Goal: Task Accomplishment & Management: Complete application form

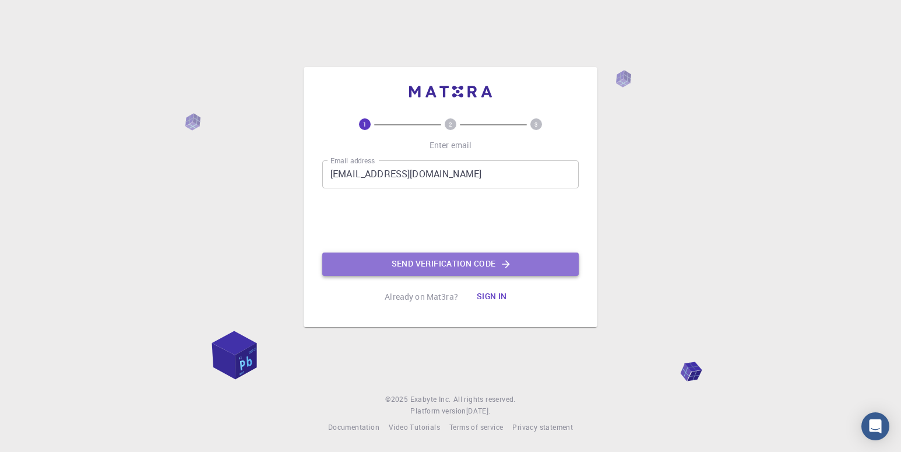
click at [487, 267] on button "Send verification code" at bounding box center [450, 263] width 257 height 23
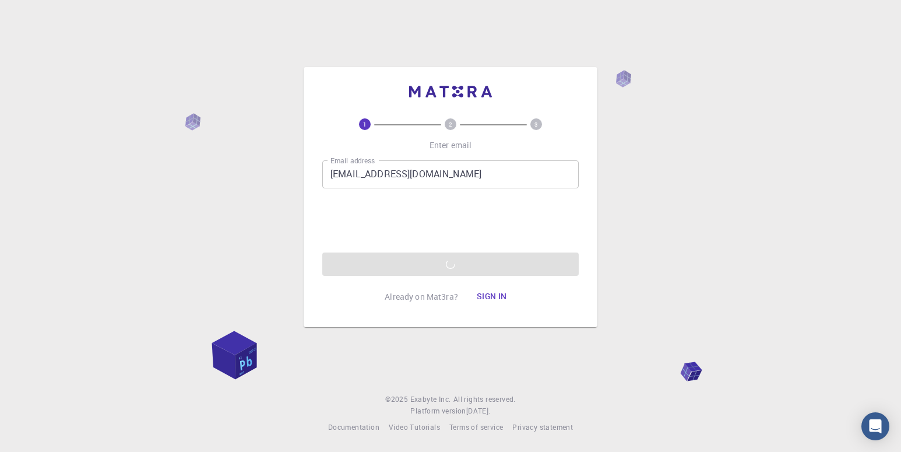
click at [406, 263] on div "Email address [EMAIL_ADDRESS][DOMAIN_NAME] Email address 0cAFcWeA6gb0Fw2RBzIdAK…" at bounding box center [450, 217] width 257 height 115
click at [480, 294] on button "Sign in" at bounding box center [492, 296] width 49 height 23
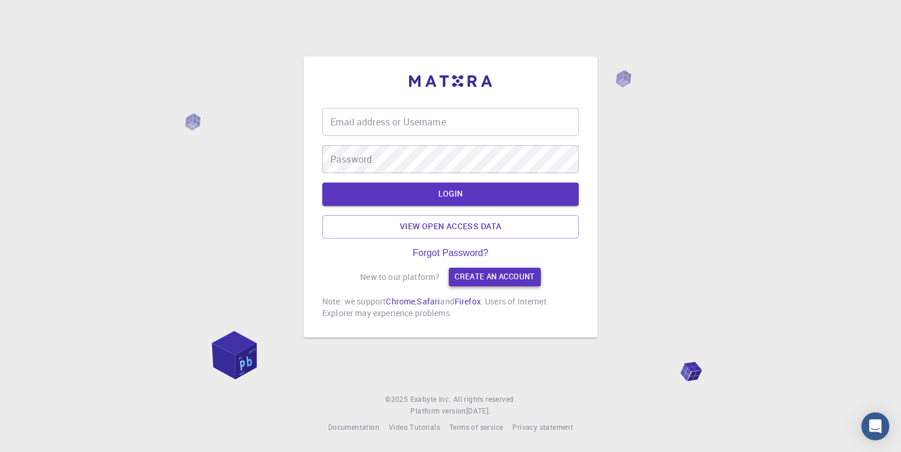
click at [473, 275] on link "Create an account" at bounding box center [495, 277] width 92 height 19
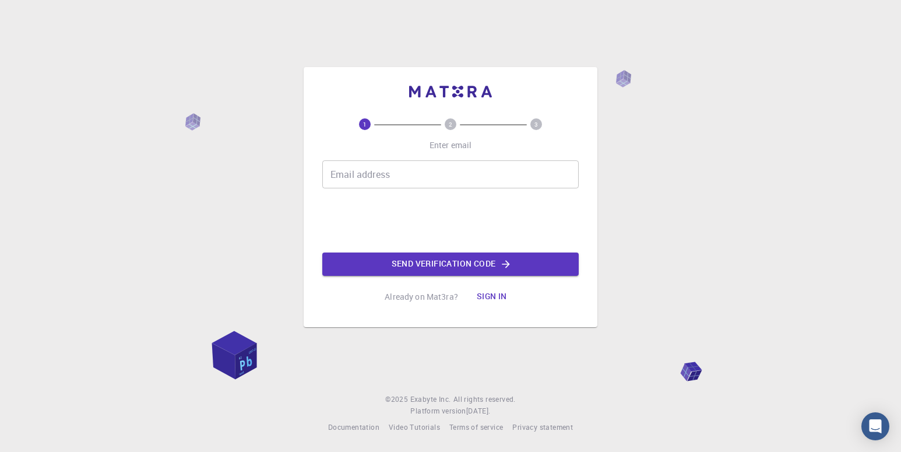
click at [409, 190] on div "Email address Email address Send verification code" at bounding box center [450, 217] width 257 height 115
click at [409, 178] on input "Email address" at bounding box center [450, 174] width 257 height 28
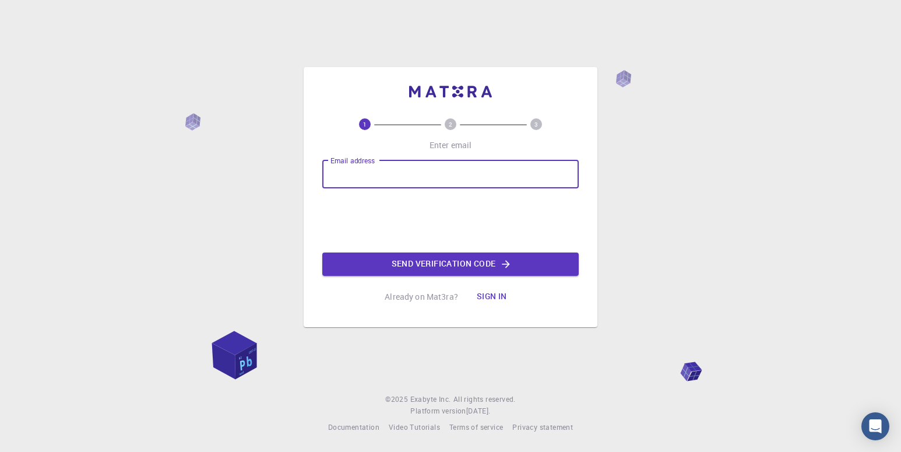
type input "[EMAIL_ADDRESS][DOMAIN_NAME]"
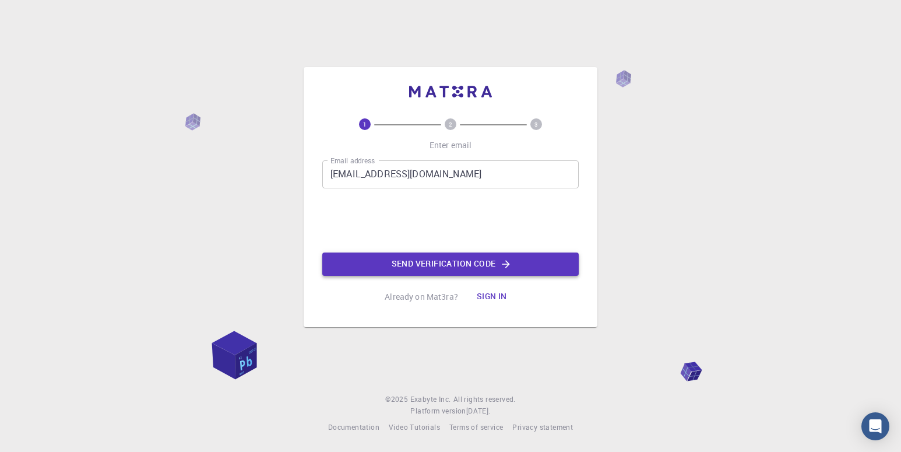
click at [404, 261] on button "Send verification code" at bounding box center [450, 263] width 257 height 23
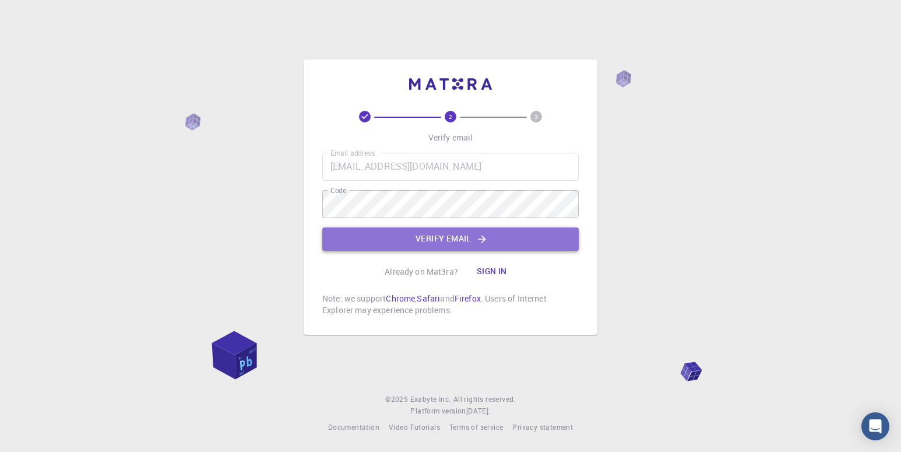
click at [412, 240] on button "Verify email" at bounding box center [450, 238] width 257 height 23
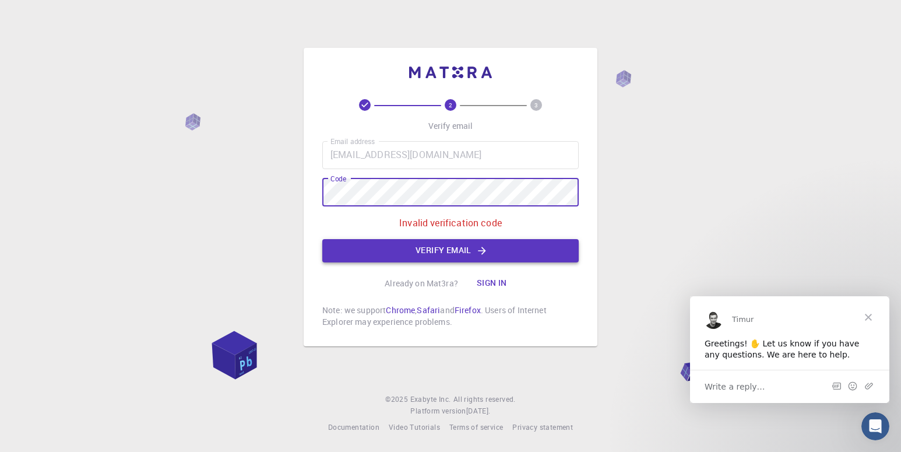
click at [407, 247] on button "Verify email" at bounding box center [450, 250] width 257 height 23
click at [295, 194] on div "2 3 Verify email Email address [EMAIL_ADDRESS][DOMAIN_NAME] Email address Code …" at bounding box center [450, 226] width 901 height 452
click at [399, 246] on button "Verify email" at bounding box center [450, 250] width 257 height 23
click at [453, 253] on button "Verify email" at bounding box center [450, 250] width 257 height 23
click at [418, 247] on button "Verify email" at bounding box center [450, 250] width 257 height 23
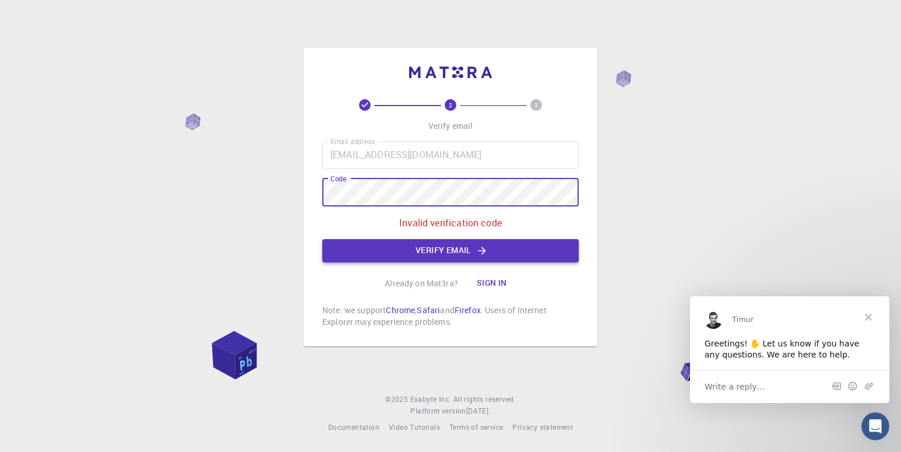
click at [385, 245] on button "Verify email" at bounding box center [450, 250] width 257 height 23
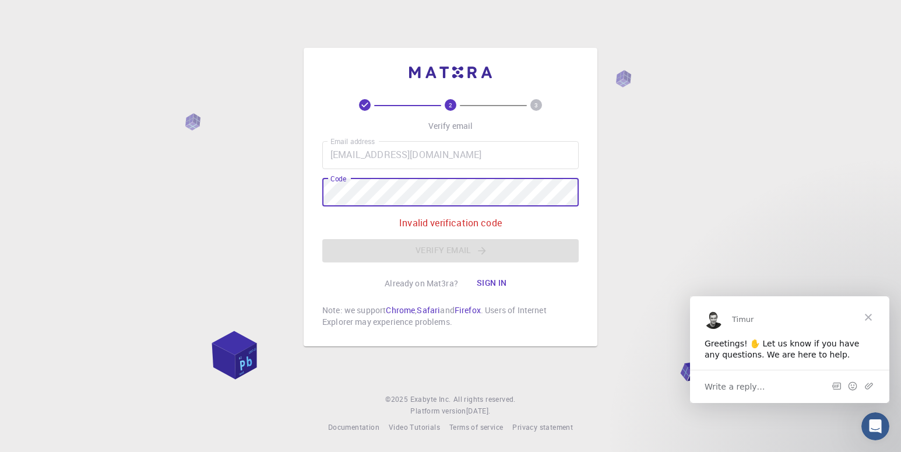
click at [482, 279] on button "Sign in" at bounding box center [492, 283] width 49 height 23
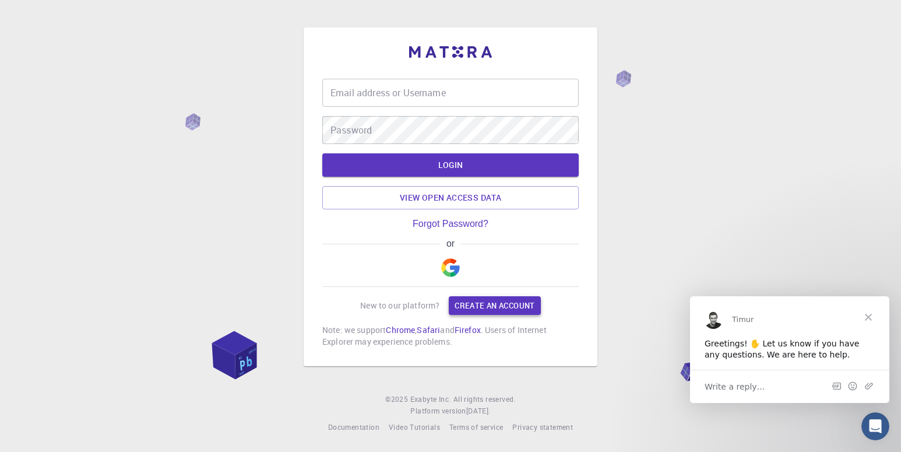
click at [464, 306] on link "Create an account" at bounding box center [495, 305] width 92 height 19
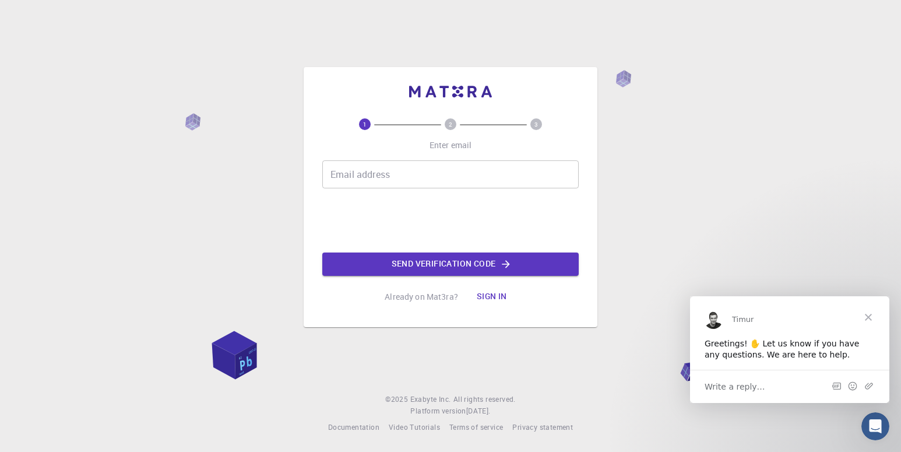
click at [402, 178] on input "Email address" at bounding box center [450, 174] width 257 height 28
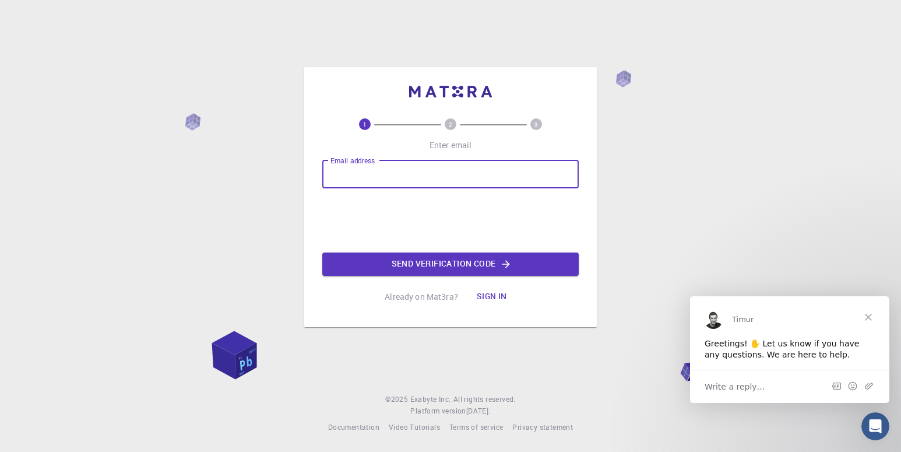
type input "[EMAIL_ADDRESS][DOMAIN_NAME]"
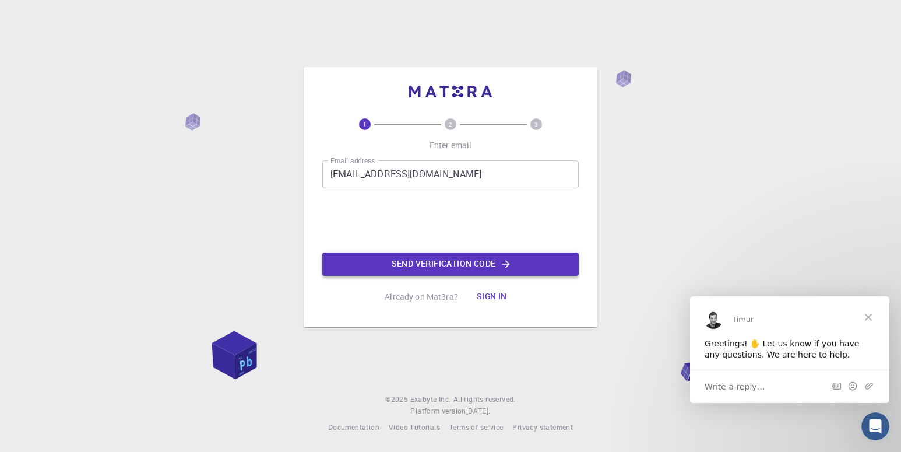
click at [434, 259] on button "Send verification code" at bounding box center [450, 263] width 257 height 23
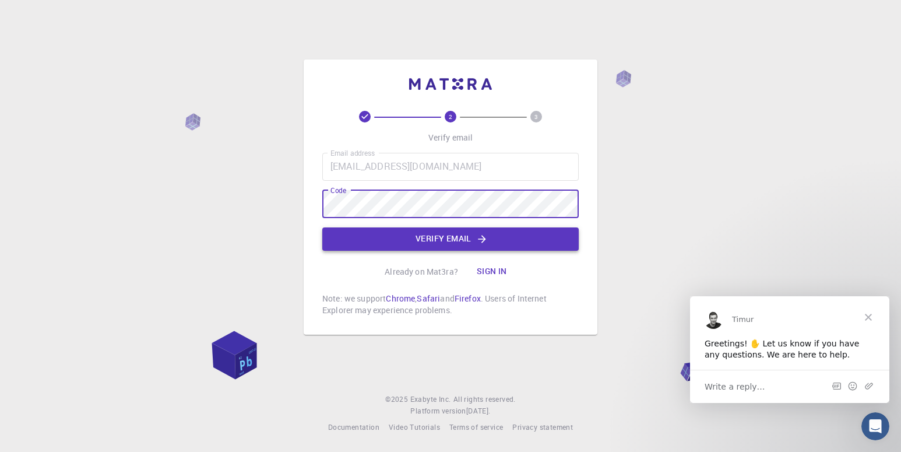
click at [377, 250] on button "Verify email" at bounding box center [450, 238] width 257 height 23
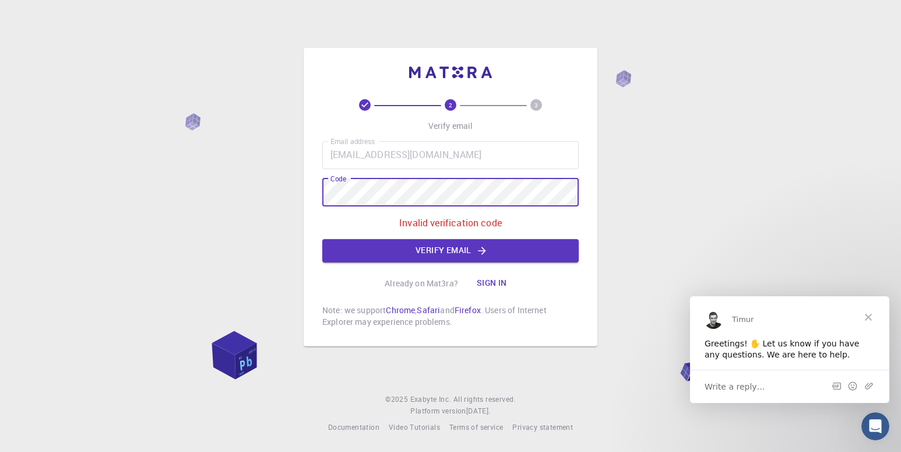
click at [303, 195] on div "2 3 Verify email Email address [EMAIL_ADDRESS][DOMAIN_NAME] Email address Code …" at bounding box center [450, 226] width 901 height 452
click at [411, 244] on button "Verify email" at bounding box center [450, 250] width 257 height 23
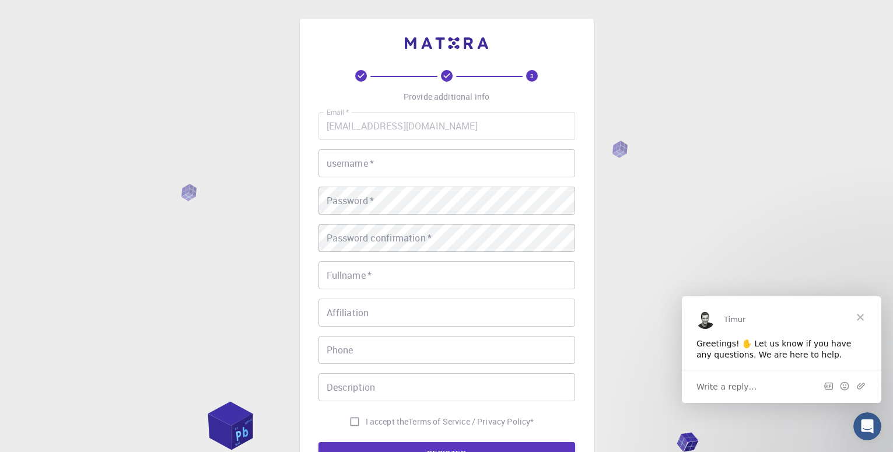
click at [377, 160] on input "username   *" at bounding box center [446, 163] width 257 height 28
type input "Clak"
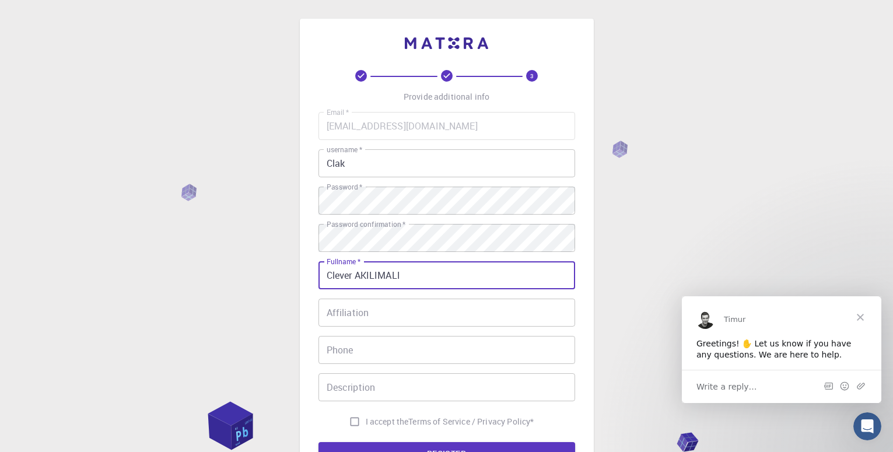
type input "Clever AKILIMALI"
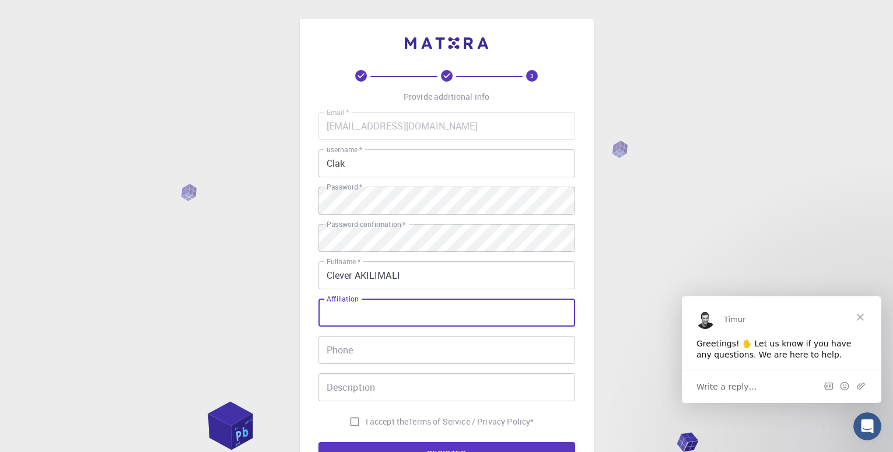
click at [390, 306] on input "Affiliation" at bounding box center [446, 313] width 257 height 28
type input "URU"
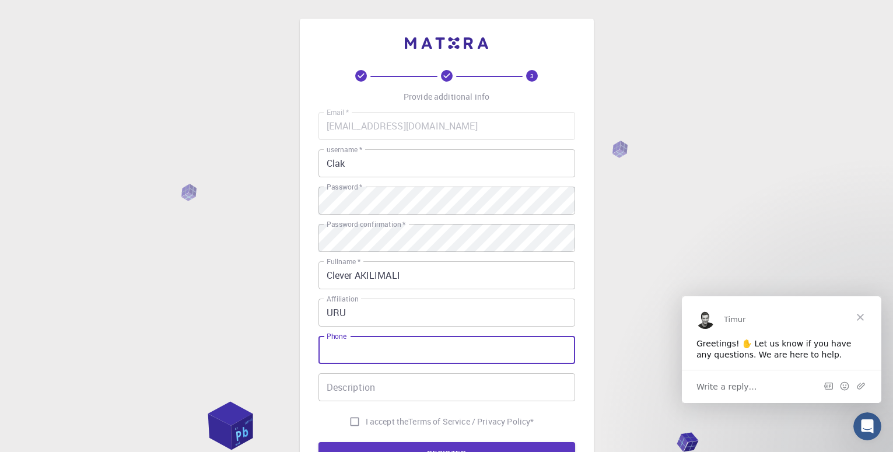
click at [377, 347] on input "Phone" at bounding box center [446, 350] width 257 height 28
type input "="
type input "[PHONE_NUMBER]"
click at [408, 390] on input "Description" at bounding box center [446, 387] width 257 height 28
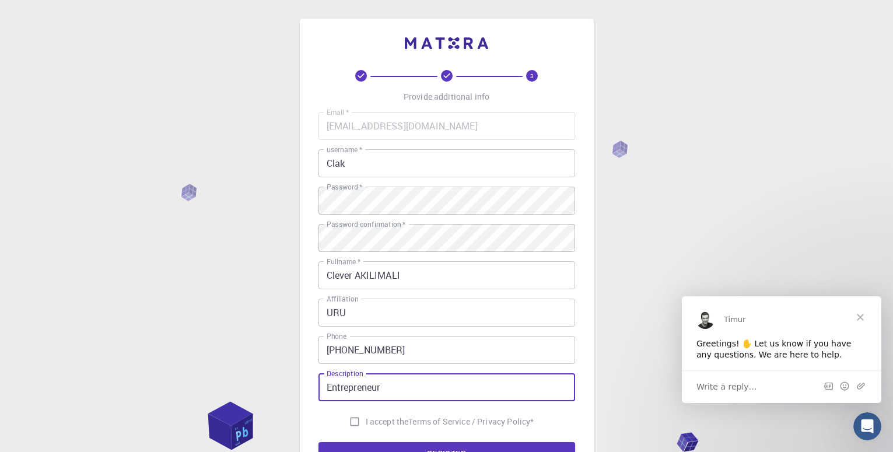
type input "Entrepreneur"
click at [349, 419] on input "I accept the Terms of Service / Privacy Policy *" at bounding box center [354, 422] width 22 height 22
checkbox input "true"
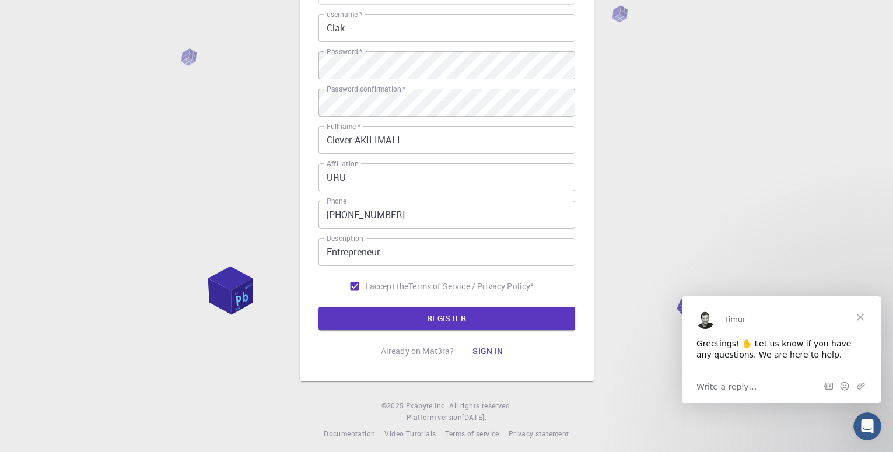
scroll to position [142, 0]
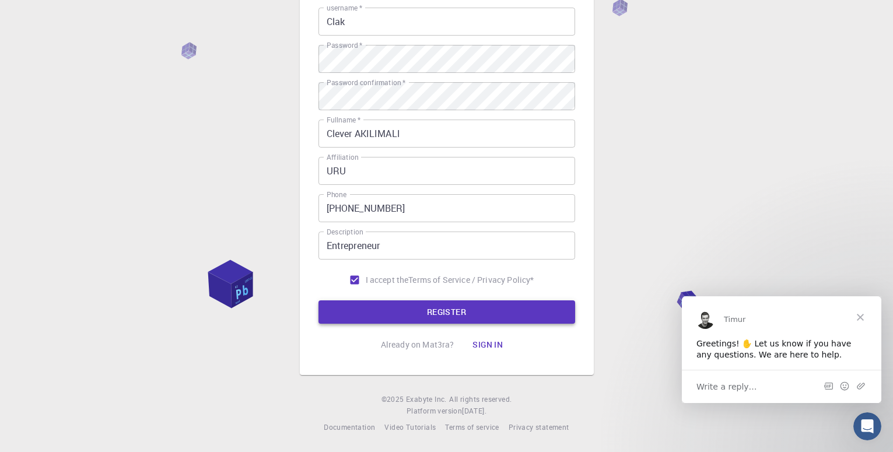
click at [382, 316] on button "REGISTER" at bounding box center [446, 311] width 257 height 23
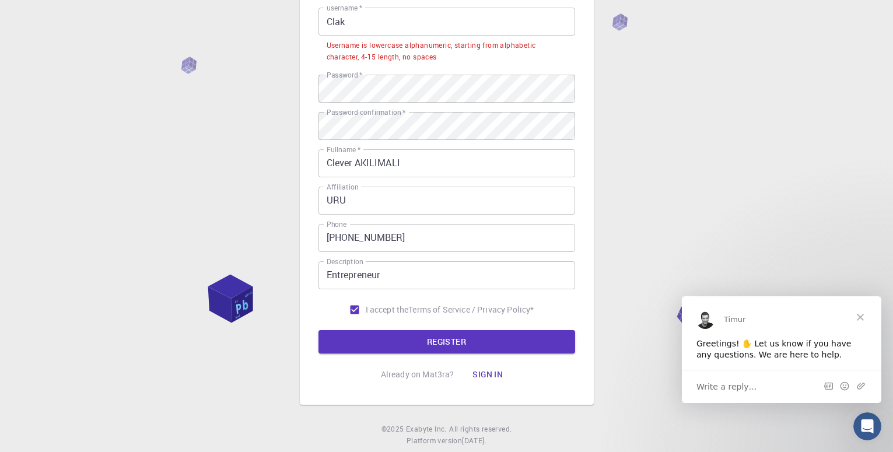
scroll to position [137, 0]
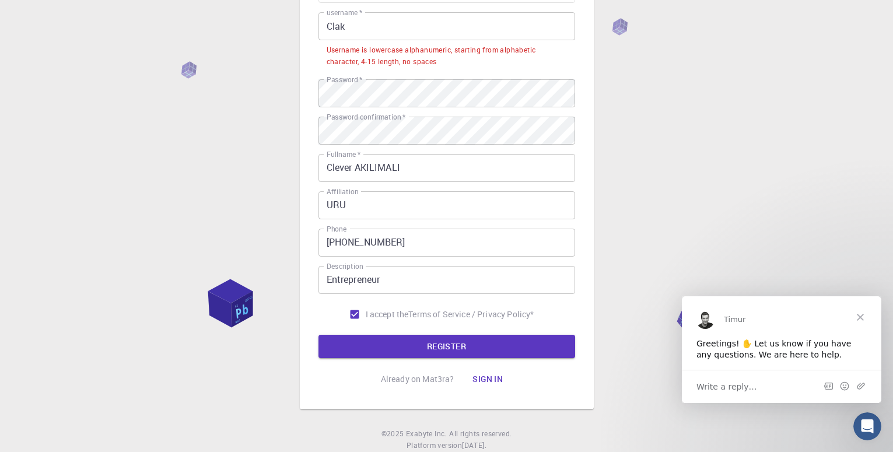
click at [367, 30] on input "Clak" at bounding box center [446, 26] width 257 height 28
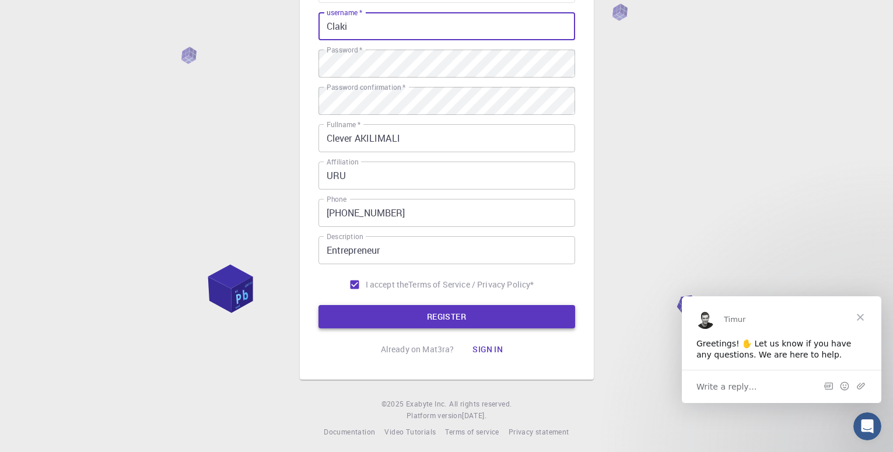
click at [431, 310] on button "REGISTER" at bounding box center [446, 316] width 257 height 23
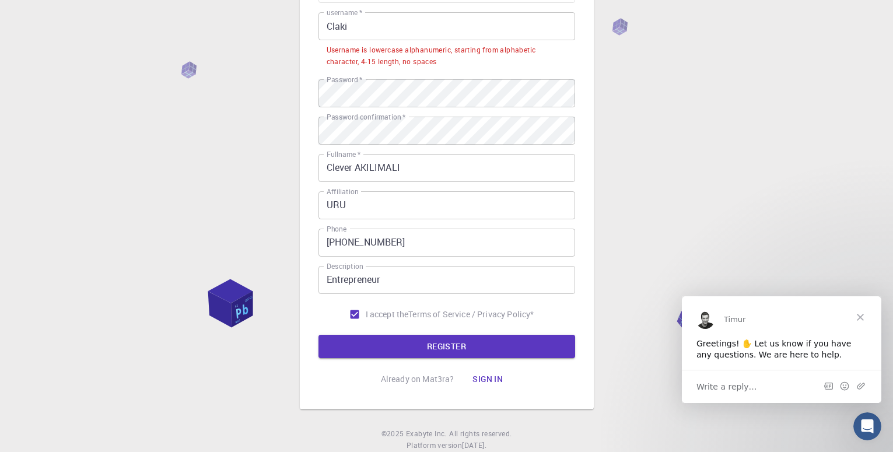
click at [331, 27] on input "Claki" at bounding box center [446, 26] width 257 height 28
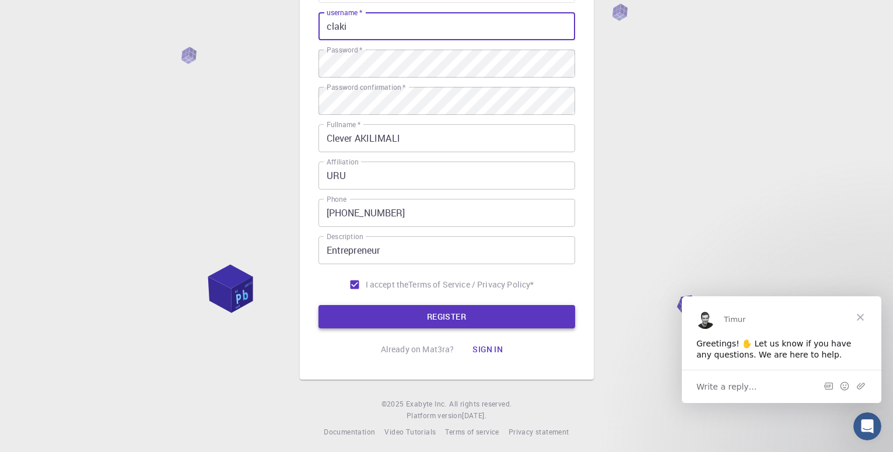
type input "claki"
click at [426, 314] on button "REGISTER" at bounding box center [446, 316] width 257 height 23
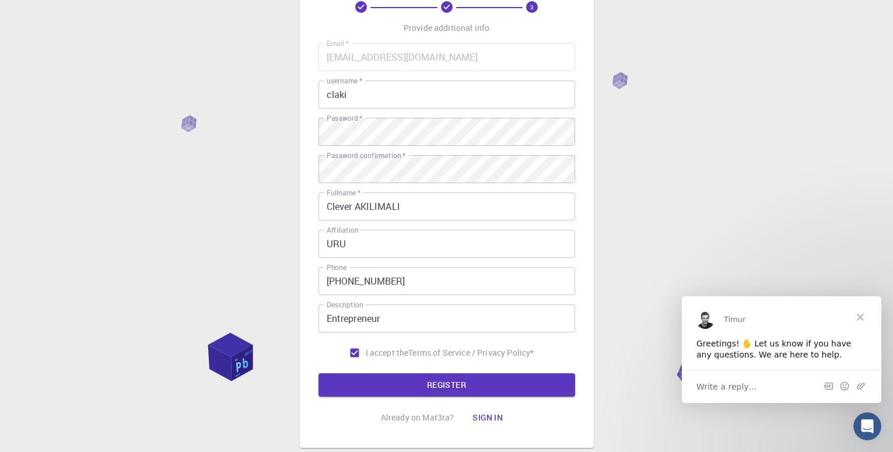
scroll to position [142, 0]
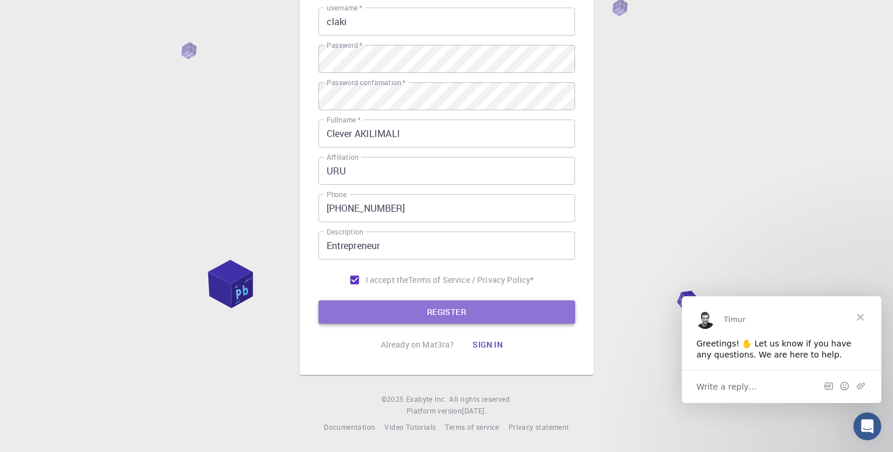
click at [429, 308] on button "REGISTER" at bounding box center [446, 311] width 257 height 23
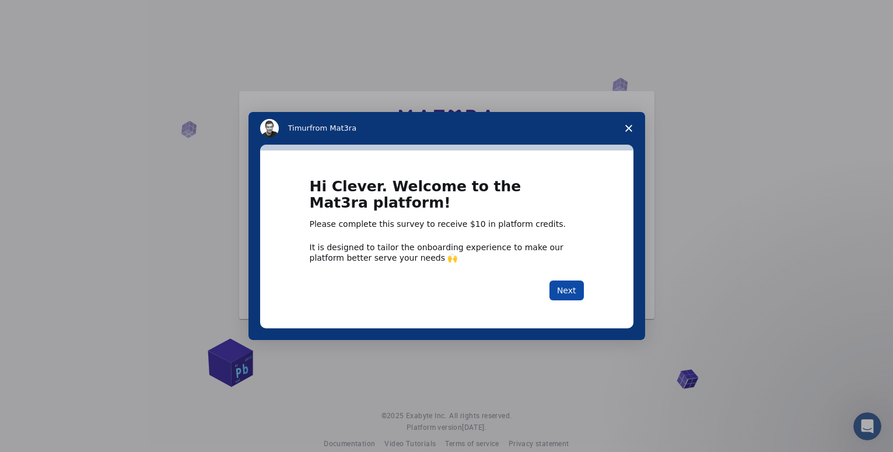
click at [560, 286] on button "Next" at bounding box center [566, 290] width 34 height 20
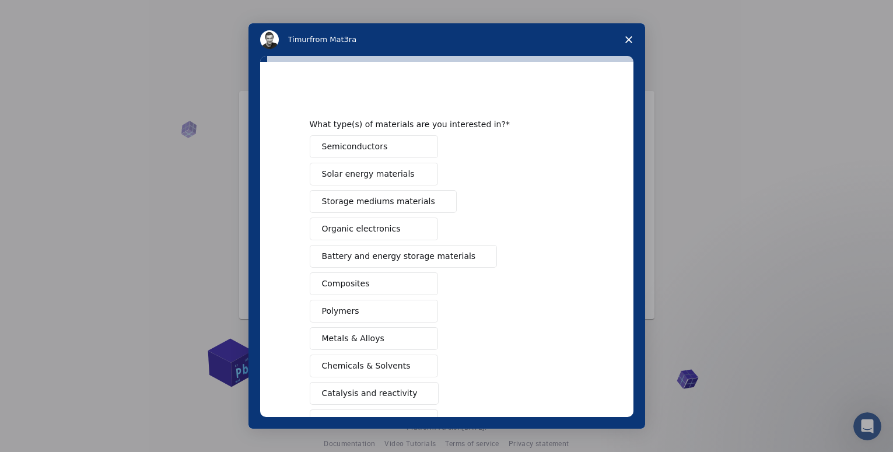
click at [402, 177] on button "Solar energy materials" at bounding box center [374, 174] width 128 height 23
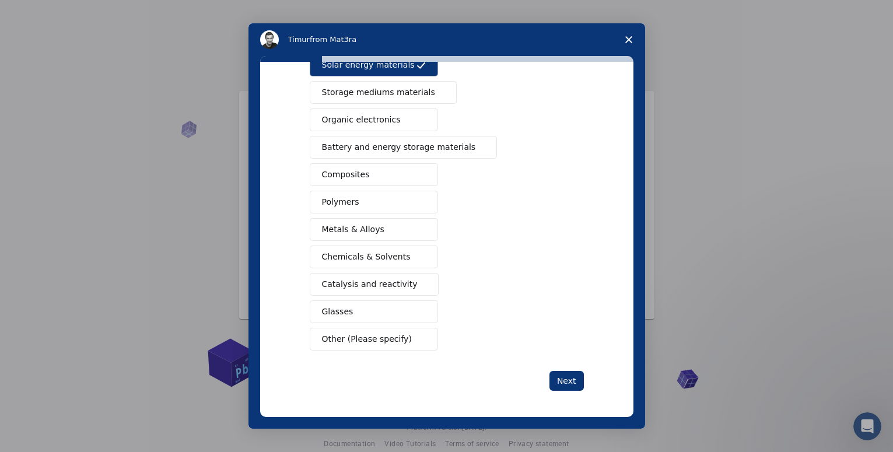
scroll to position [111, 0]
click at [397, 145] on span "Battery and energy storage materials" at bounding box center [399, 145] width 154 height 12
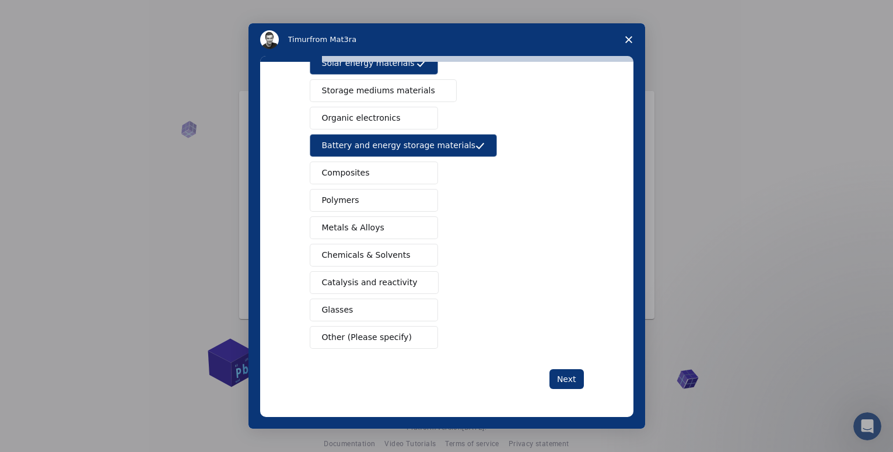
click at [384, 340] on span "Other (Please specify)" at bounding box center [367, 337] width 90 height 12
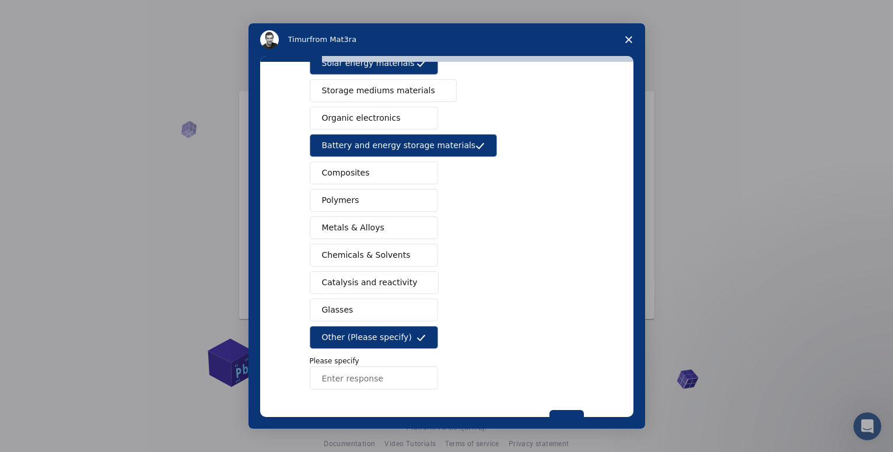
click at [363, 381] on input "Enter response" at bounding box center [374, 377] width 128 height 23
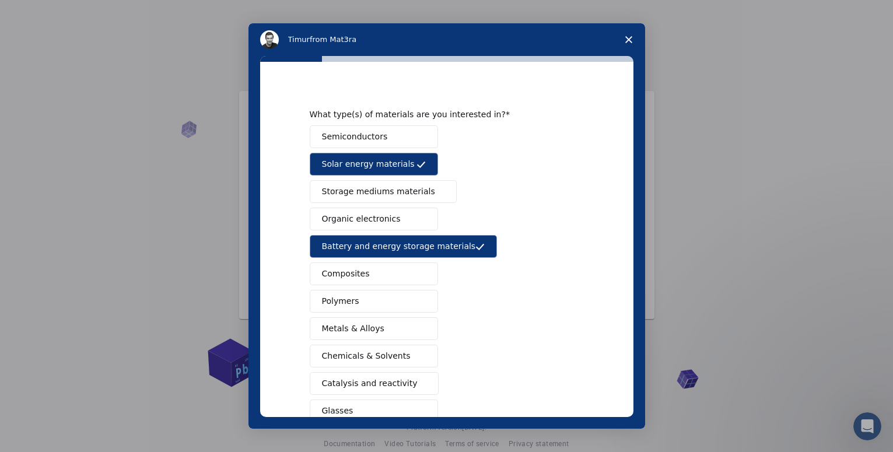
scroll to position [0, 0]
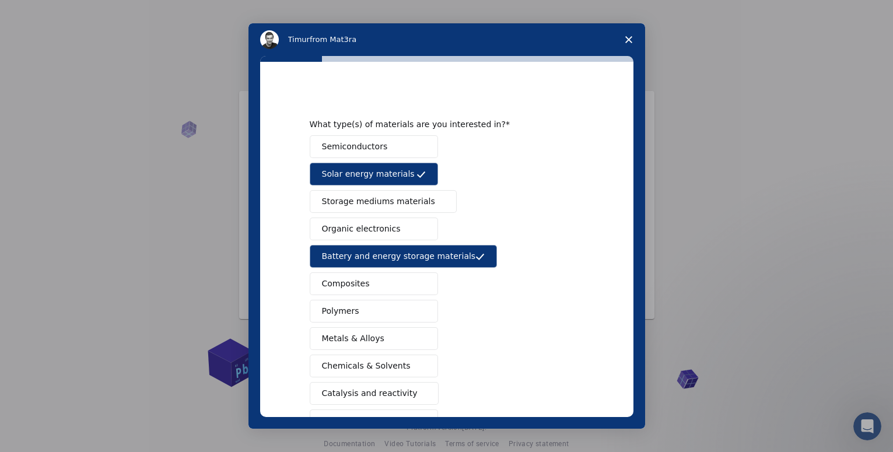
type input "Gas and gas containers"
click at [421, 181] on button "Solar energy materials" at bounding box center [374, 174] width 128 height 23
click at [374, 227] on span "Organic electronics" at bounding box center [361, 229] width 79 height 12
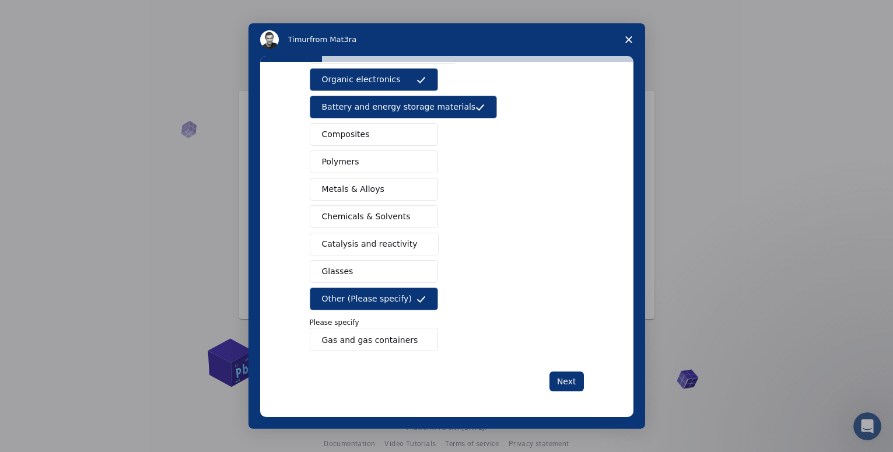
scroll to position [152, 0]
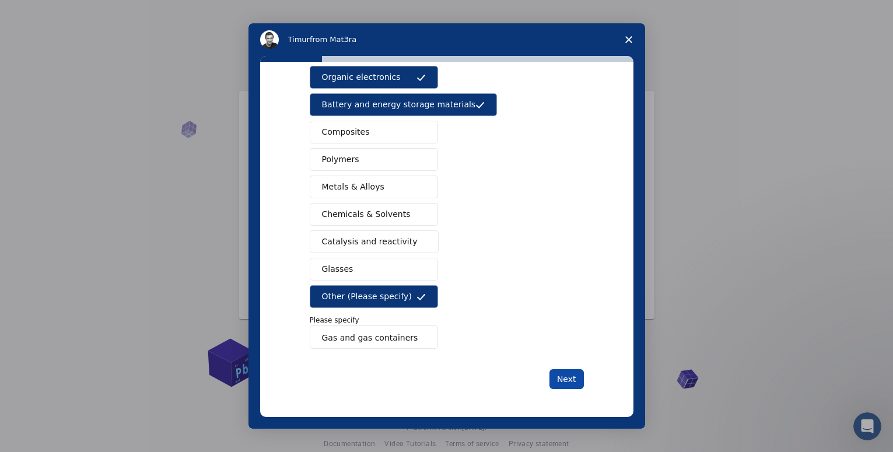
click at [573, 378] on button "Next" at bounding box center [566, 379] width 34 height 20
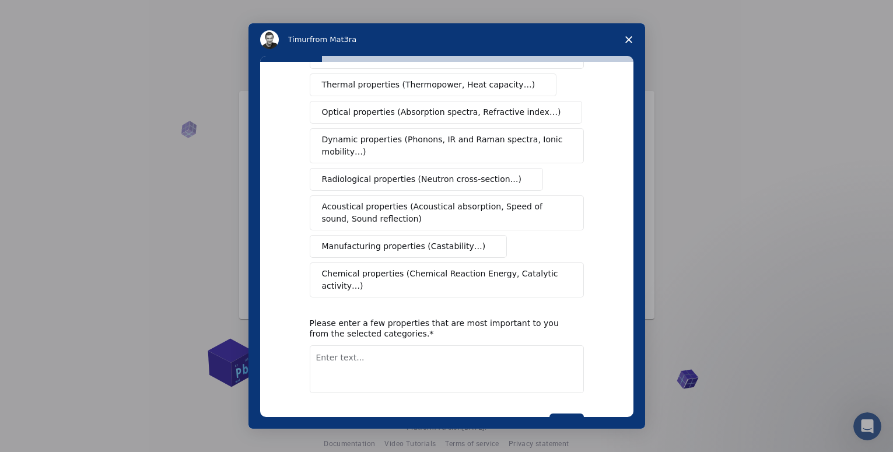
scroll to position [0, 0]
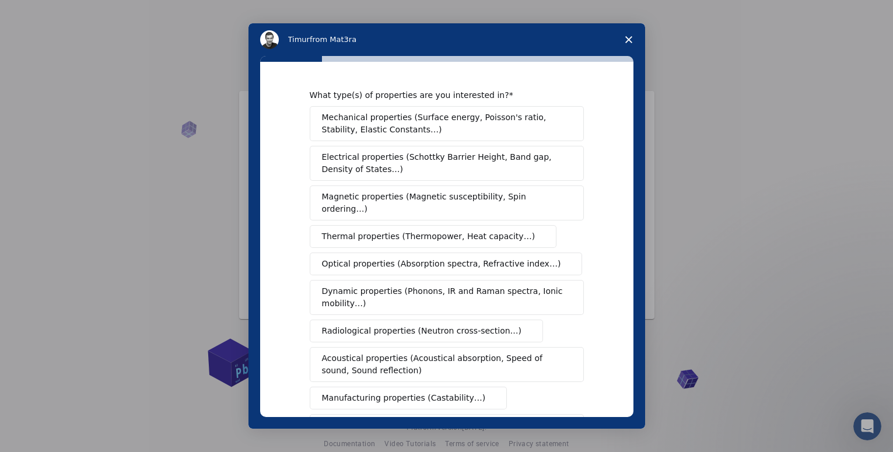
click at [468, 230] on span "Thermal properties (Thermopower, Heat capacity…)" at bounding box center [428, 236] width 213 height 12
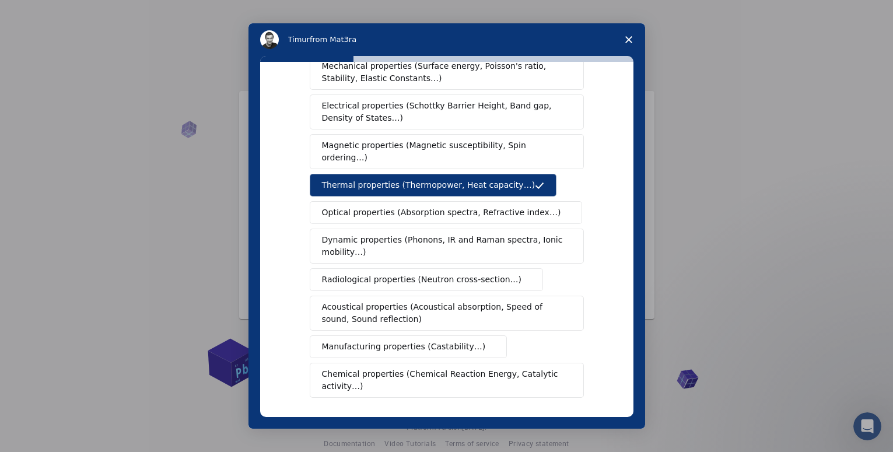
scroll to position [54, 0]
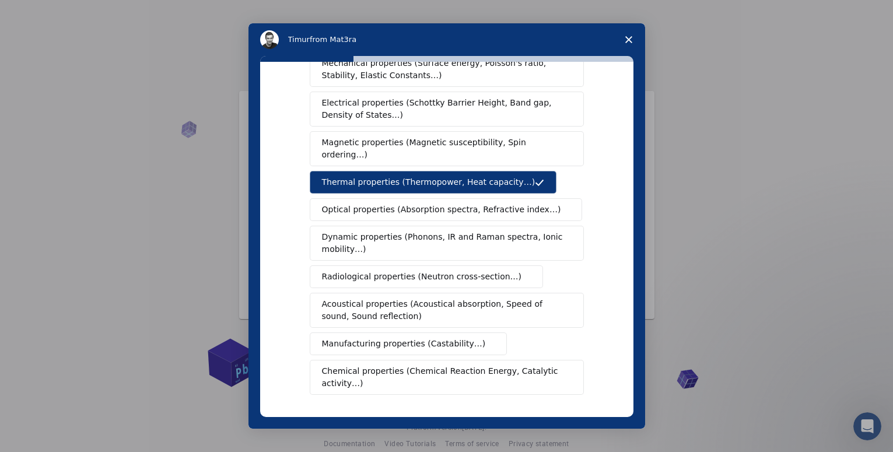
click at [502, 204] on span "Optical properties (Absorption spectra, Refractive index…)" at bounding box center [441, 210] width 239 height 12
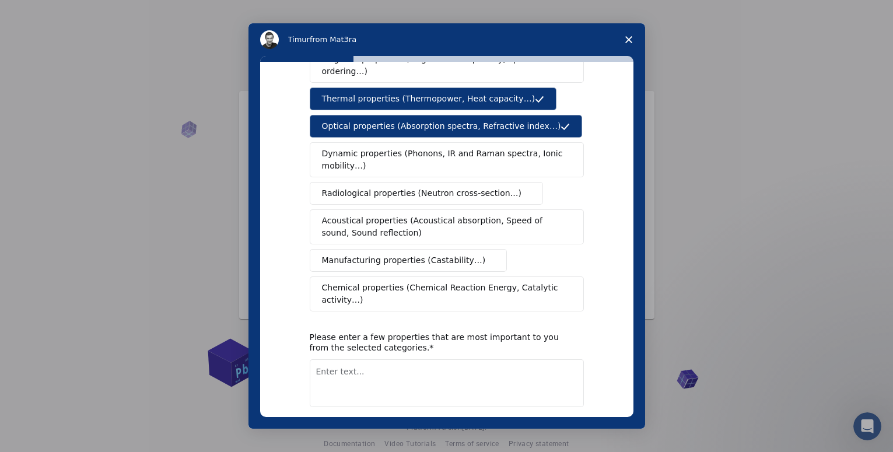
scroll to position [171, 0]
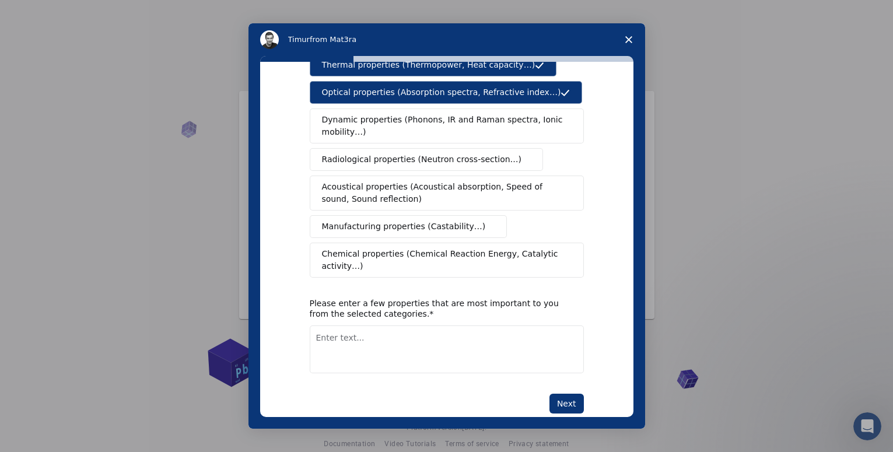
click at [411, 248] on span "Chemical properties (Chemical Reaction Energy, Catalytic activity…)" at bounding box center [442, 260] width 241 height 24
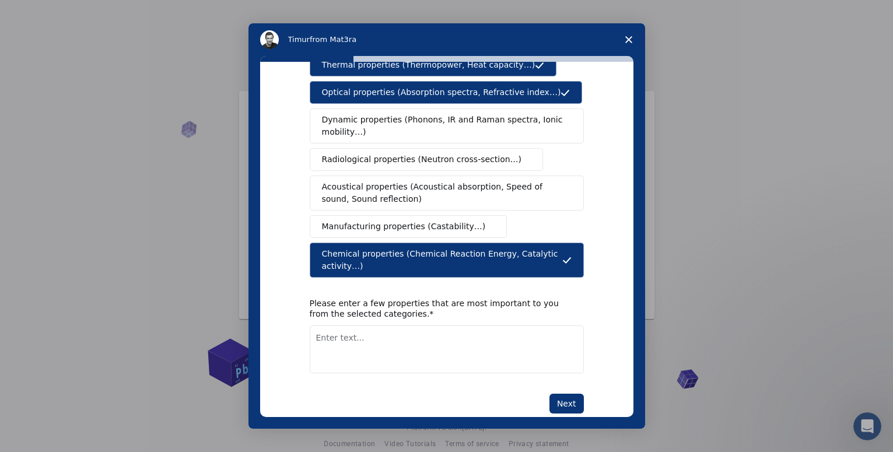
click at [397, 220] on span "Manufacturing properties (Castability…)" at bounding box center [404, 226] width 164 height 12
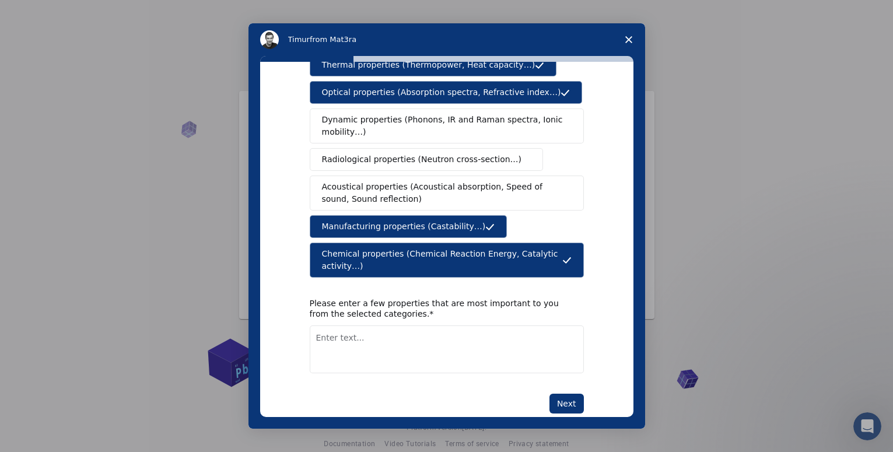
click at [354, 325] on textarea "Enter text..." at bounding box center [447, 349] width 274 height 48
paste textarea "Strength & Durability"
click at [461, 325] on textarea "Strength & Durability," at bounding box center [447, 349] width 274 height 48
paste textarea "Corrosion Resistance"
click at [482, 325] on textarea "Strength & Durability, Corrosion Resistance" at bounding box center [447, 349] width 274 height 48
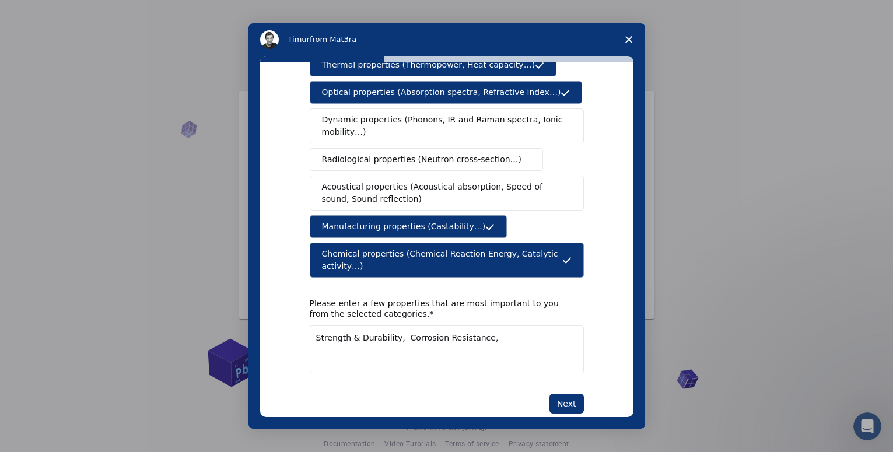
paste textarea "Portability or Stability"
click at [562, 325] on textarea "Strength & Durability, Corrosion Resistance, Portability or Stability," at bounding box center [447, 349] width 274 height 48
paste textarea "Fuel Compatibility"
click at [506, 325] on textarea "Strength & Durability, Corrosion Resistance, Portability or Stability, Fuel Com…" at bounding box center [447, 349] width 274 height 48
paste textarea "Efficient Combustion"
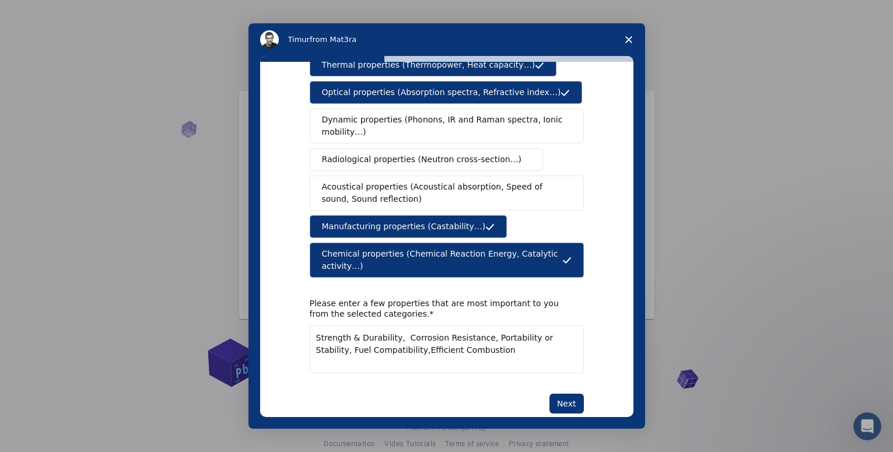
click at [363, 332] on textarea "Strength & Durability, Corrosion Resistance, Portability or Stability, Fuel Com…" at bounding box center [447, 349] width 274 height 48
click at [447, 333] on textarea "Strength & Durability, Corrosion Resistance, Portability or Stability, Fuel Com…" at bounding box center [447, 349] width 274 height 48
paste textarea "Durability & Heat Resistance"
click at [558, 328] on textarea "Strength & Durability, Corrosion Resistance, Portability or Stability, Fuel Com…" at bounding box center [447, 349] width 274 height 48
paste textarea "Emission Control"
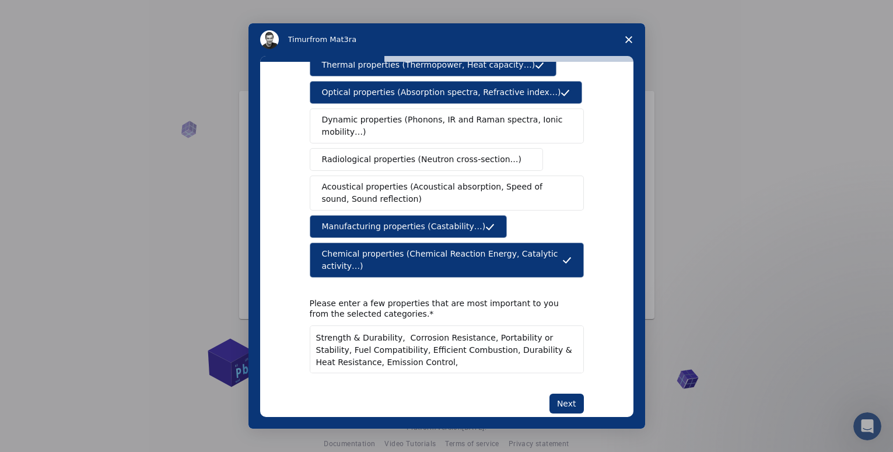
click at [391, 339] on textarea "Strength & Durability, Corrosion Resistance, Portability or Stability, Fuel Com…" at bounding box center [447, 349] width 274 height 48
paste textarea "Efficient Burner Design"
click at [503, 338] on textarea "Strength & Durability, Corrosion Resistance, Portability or Stability, Fuel Com…" at bounding box center [447, 349] width 274 height 48
paste textarea "Stable Support"
click at [539, 340] on textarea "Strength & Durability, Corrosion Resistance, Portability or Stability, Fuel Com…" at bounding box center [447, 349] width 274 height 48
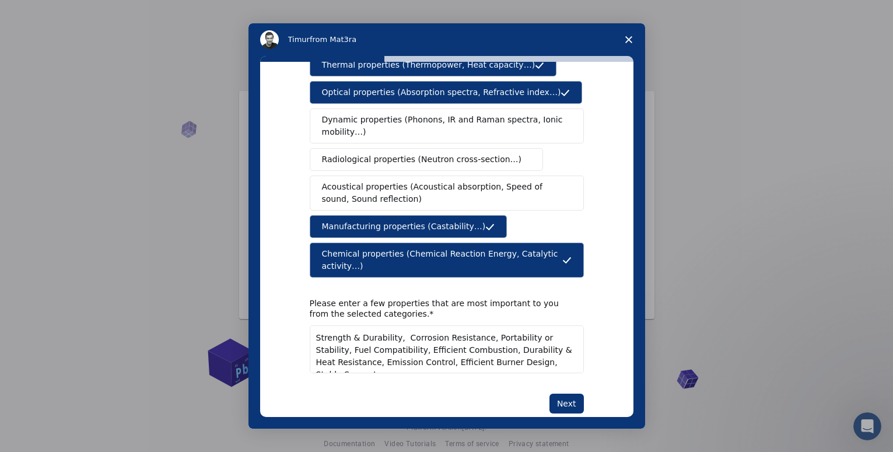
paste textarea "Safety Features"
click at [342, 349] on textarea "Strength & Durability, Corrosion Resistance, Portability or Stability, Fuel Com…" at bounding box center [447, 355] width 274 height 60
paste textarea "Ease of Use & Cleaning"
type textarea "Strength & Durability, Corrosion Resistance, Portability or Stability, Fuel Com…"
click at [566, 406] on button "Next" at bounding box center [566, 416] width 34 height 20
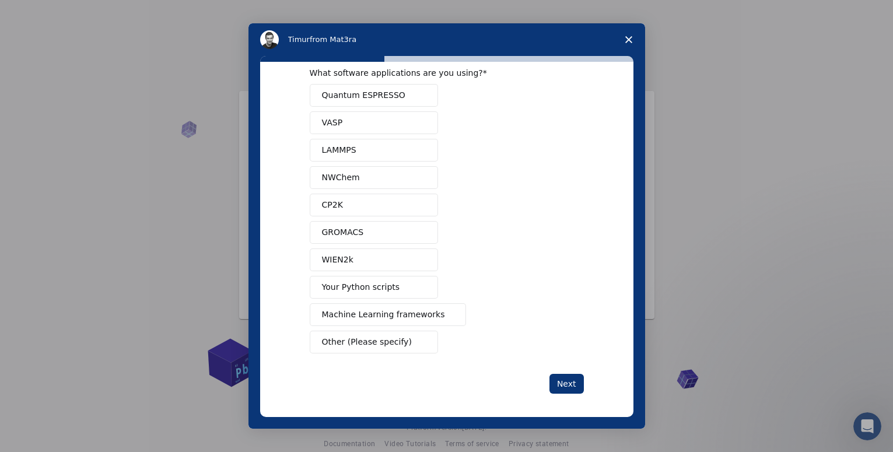
scroll to position [27, 0]
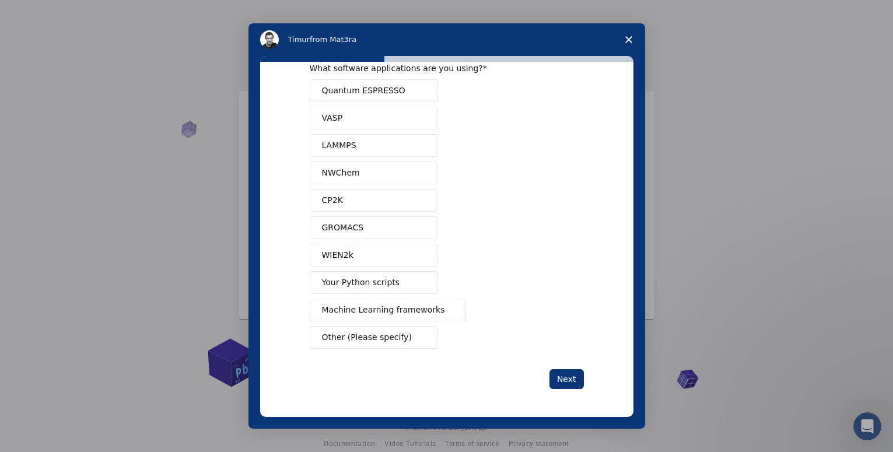
click at [377, 308] on span "Machine Learning frameworks" at bounding box center [383, 310] width 123 height 12
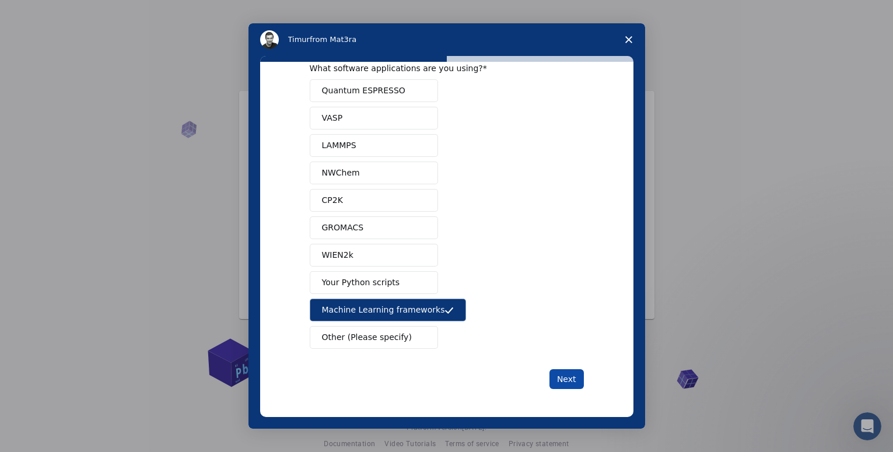
click at [562, 383] on button "Next" at bounding box center [566, 379] width 34 height 20
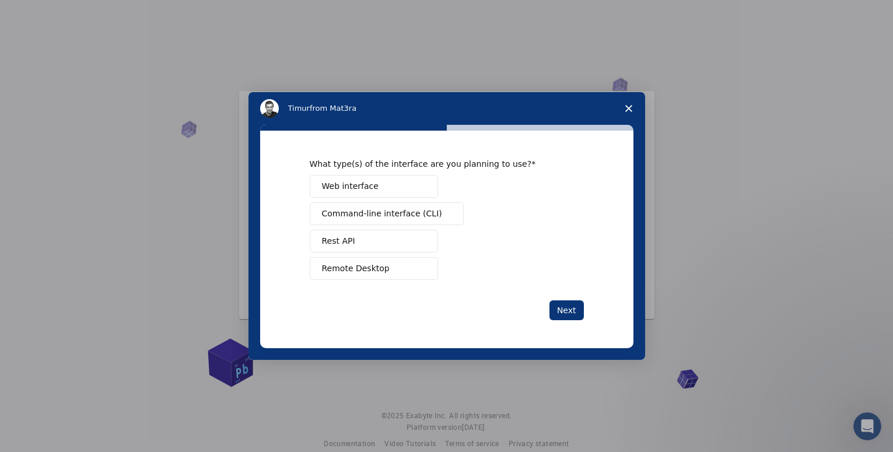
click at [389, 185] on button "Web interface" at bounding box center [374, 186] width 128 height 23
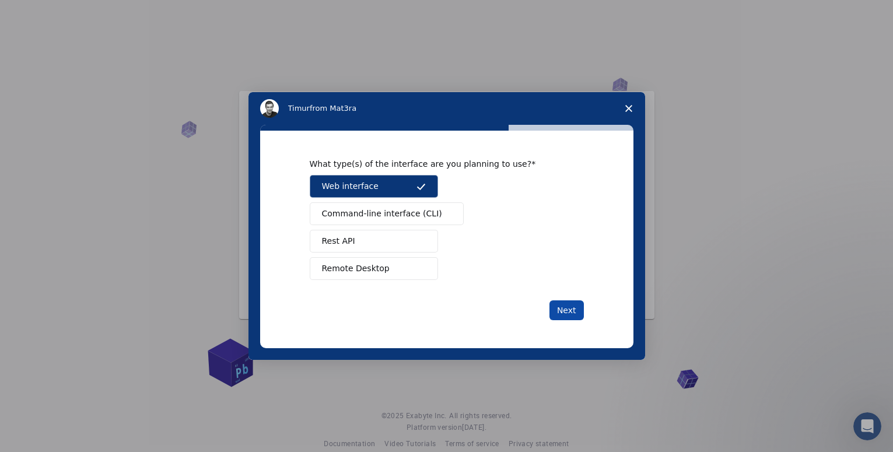
click at [562, 306] on button "Next" at bounding box center [566, 310] width 34 height 20
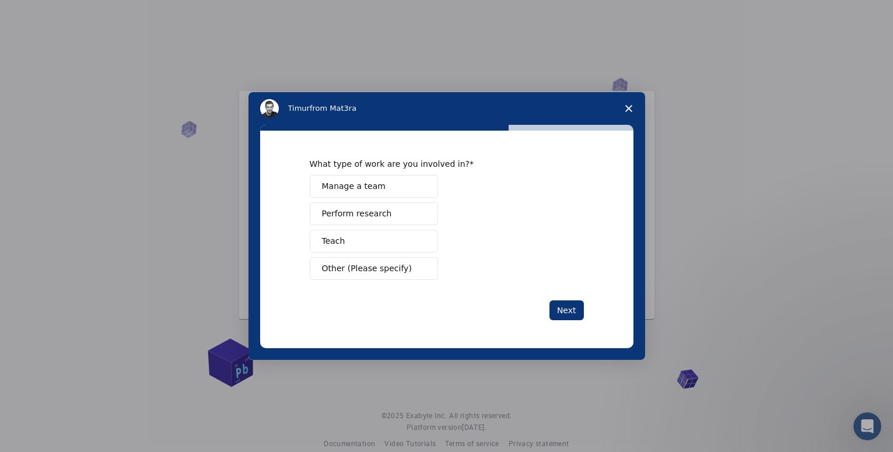
click at [357, 213] on span "Perform research" at bounding box center [357, 214] width 70 height 12
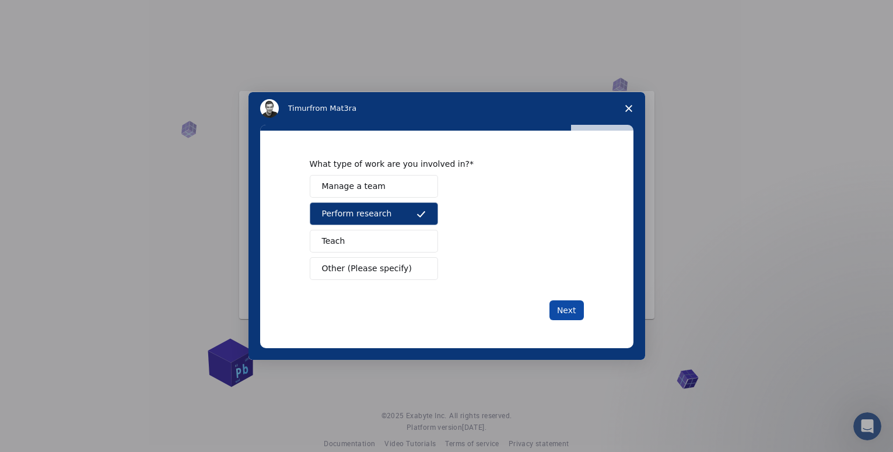
click at [570, 307] on button "Next" at bounding box center [566, 310] width 34 height 20
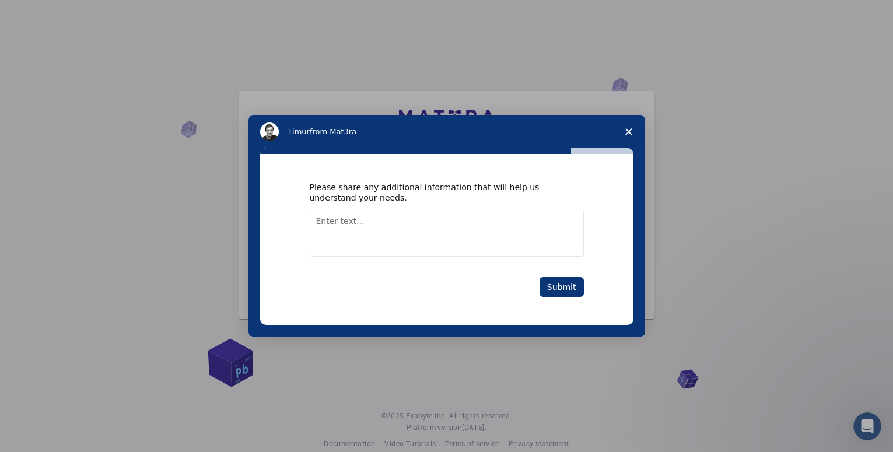
click at [414, 230] on textarea "Enter text..." at bounding box center [447, 233] width 274 height 48
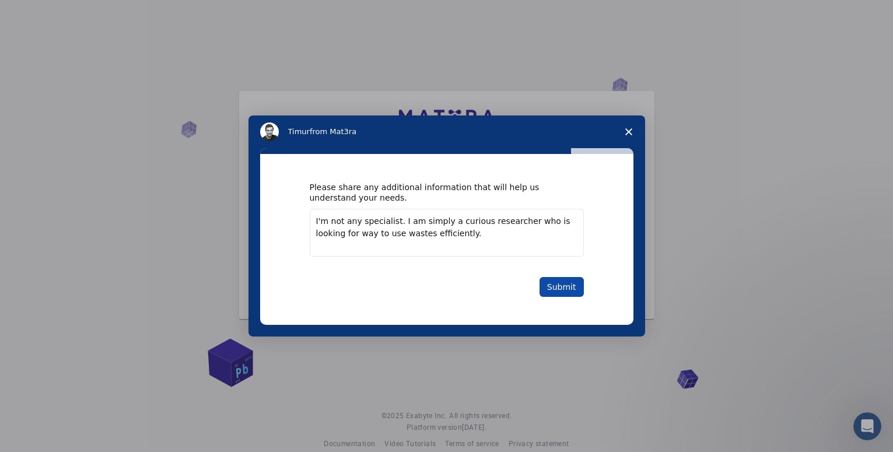
type textarea "I'm not any specialist. I am simply a curious researcher who is looking for way…"
click at [569, 284] on button "Submit" at bounding box center [561, 287] width 44 height 20
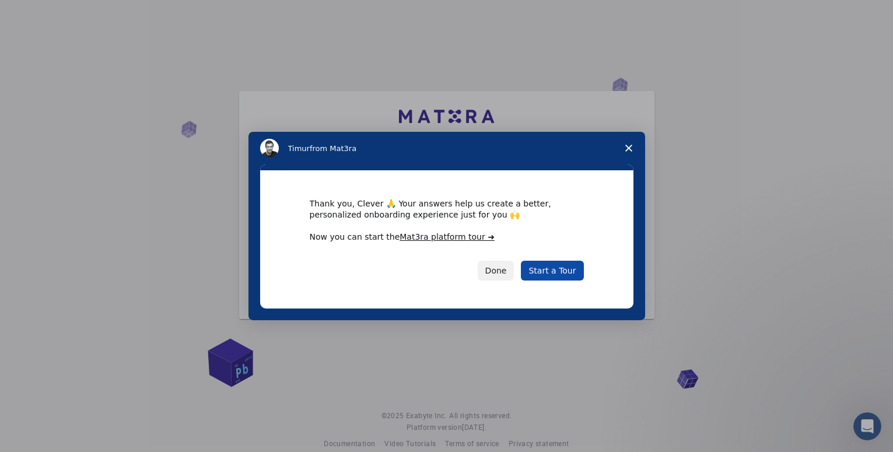
click at [553, 264] on link "Start a Tour" at bounding box center [552, 271] width 62 height 20
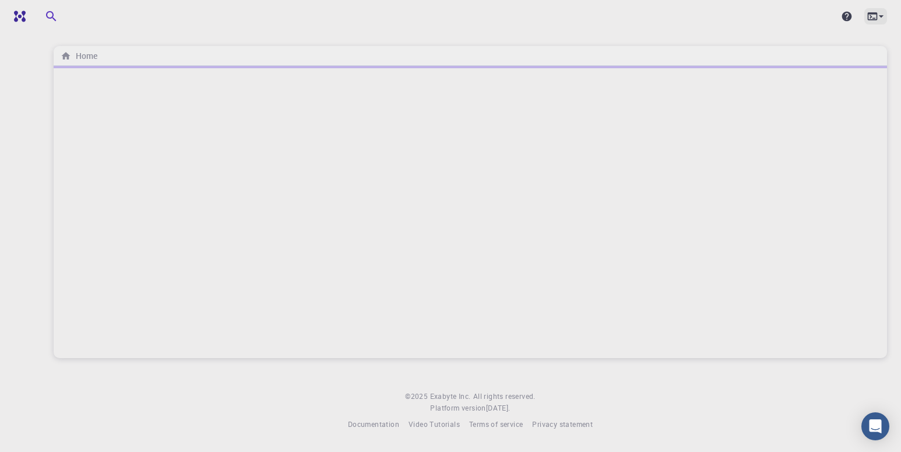
click at [880, 17] on icon at bounding box center [882, 16] width 12 height 12
click at [882, 16] on div at bounding box center [450, 226] width 901 height 452
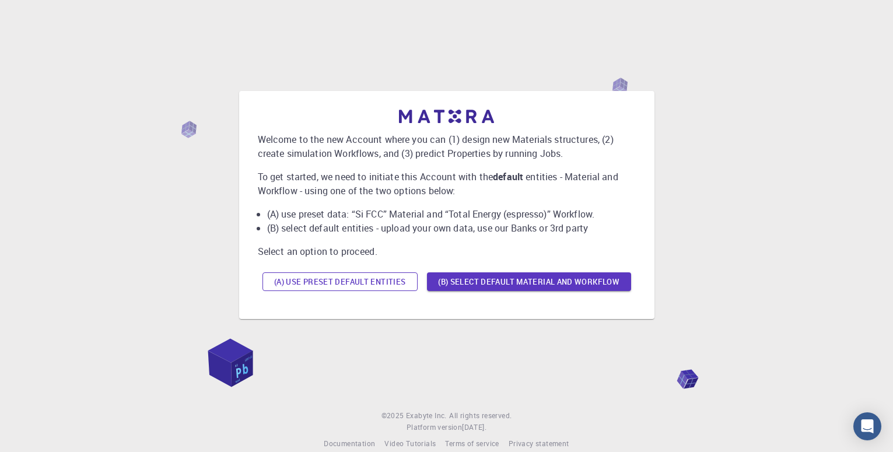
click at [360, 285] on button "(A) Use preset default entities" at bounding box center [339, 281] width 155 height 19
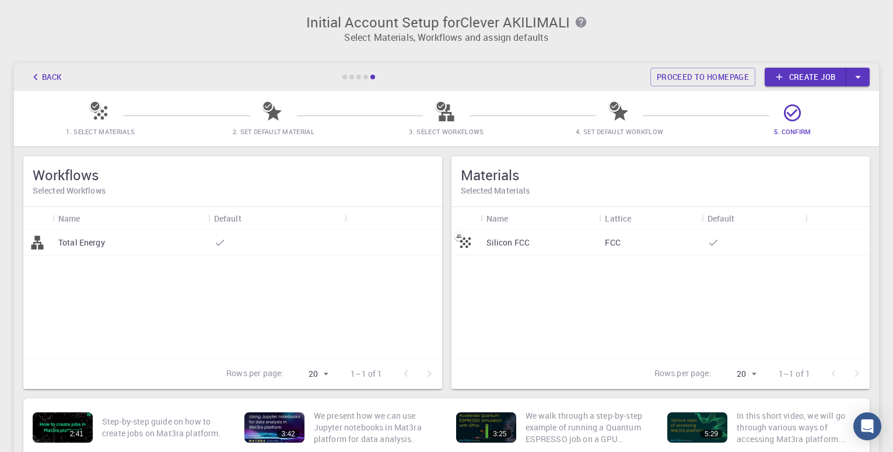
click at [97, 240] on p "Total Energy" at bounding box center [81, 243] width 47 height 12
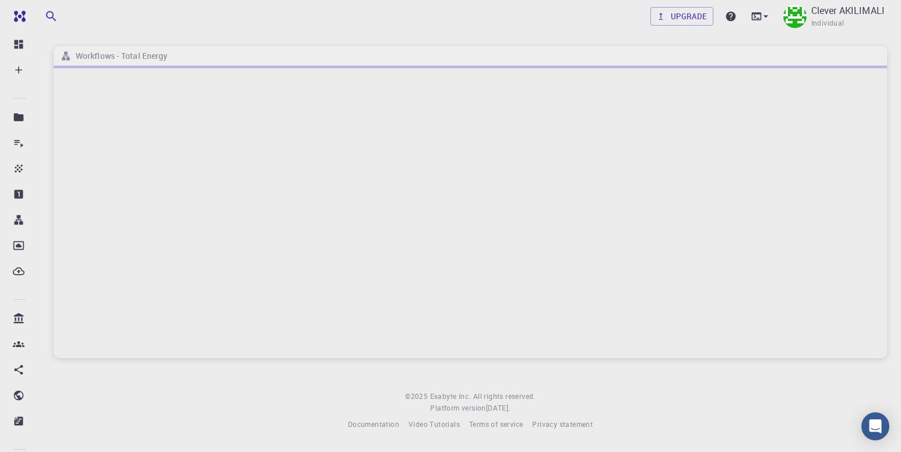
click at [233, 170] on div at bounding box center [471, 212] width 834 height 292
